Goal: Check status: Check status

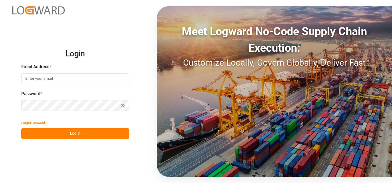
type input "[EMAIL_ADDRESS][DOMAIN_NAME]"
click at [81, 134] on button "Log In" at bounding box center [75, 133] width 108 height 11
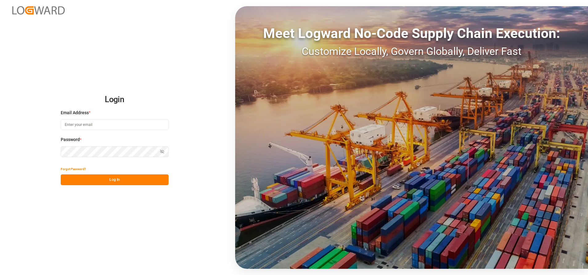
type input "[EMAIL_ADDRESS][DOMAIN_NAME]"
click at [150, 181] on button "Log In" at bounding box center [115, 179] width 108 height 11
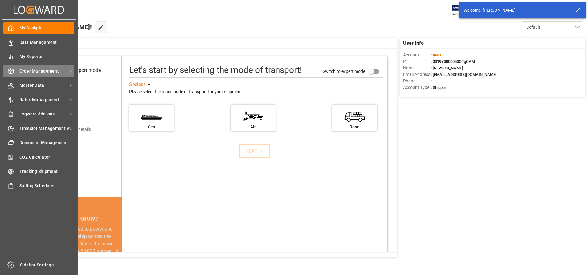
click at [41, 76] on div "Order Management Order Management" at bounding box center [38, 71] width 71 height 12
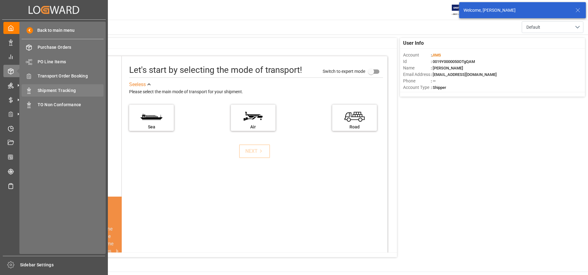
click at [78, 87] on span "Shipment Tracking" at bounding box center [71, 90] width 66 height 6
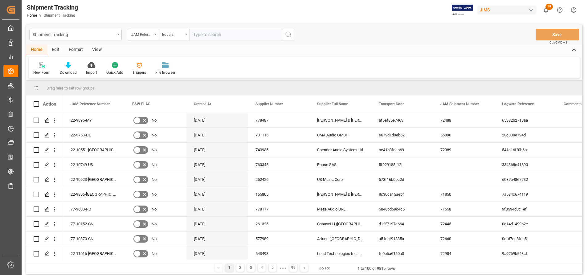
click at [238, 33] on input "text" at bounding box center [235, 35] width 92 height 12
paste input "22-10839-KR"
type input "22-10839-KR"
click at [299, 36] on div "Shipment Tracking JAM Reference Number Equals 22-10839-KR Save Ctrl/CMD + S" at bounding box center [304, 34] width 556 height 20
click at [291, 35] on icon "search button" at bounding box center [288, 34] width 7 height 7
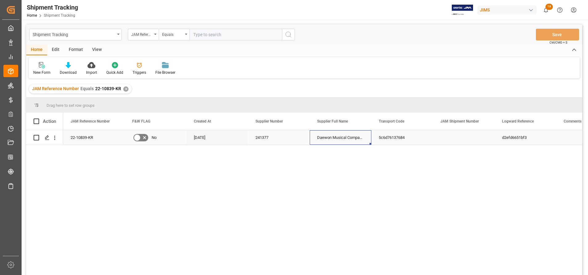
click at [342, 140] on div "Daewon Musical Companies Ltd #" at bounding box center [341, 137] width 62 height 14
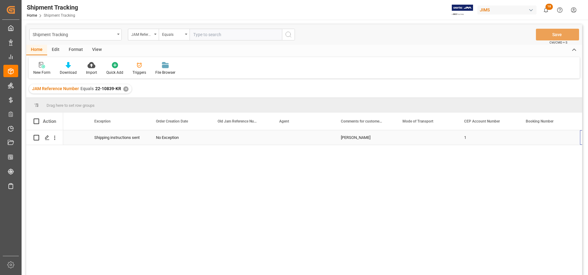
scroll to position [0, 654]
